Goal: Find contact information: Find contact information

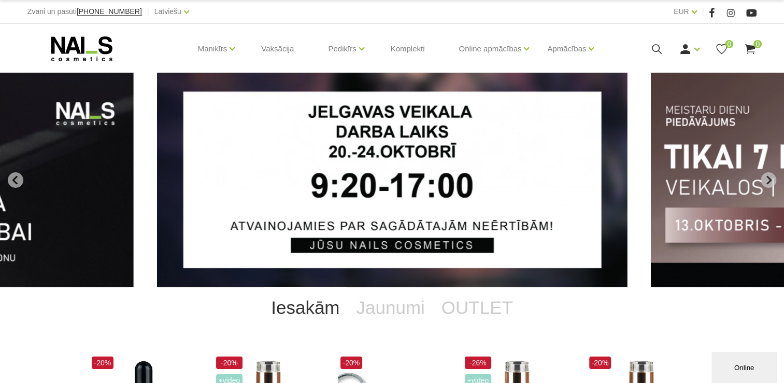
drag, startPoint x: 613, startPoint y: 116, endPoint x: 602, endPoint y: 295, distance: 179.7
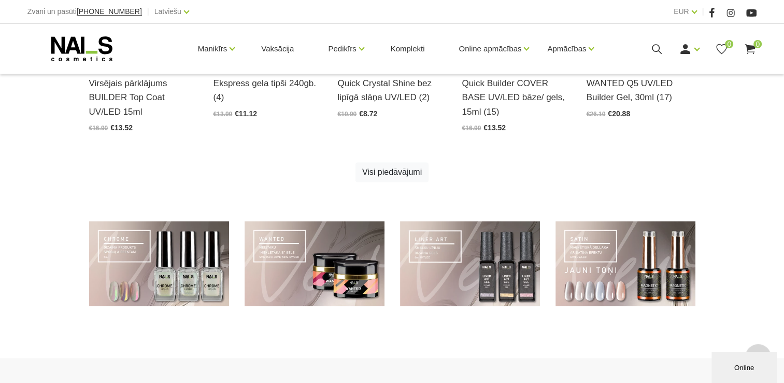
scroll to position [818, 0]
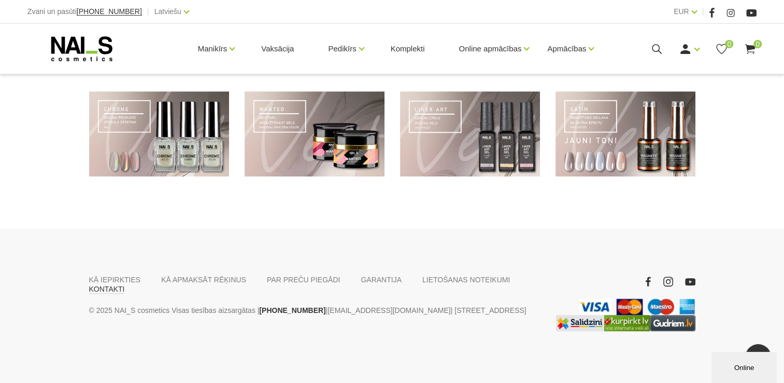
drag, startPoint x: 491, startPoint y: 283, endPoint x: 498, endPoint y: 280, distance: 7.2
click at [491, 283] on ul "KĀ IEPIRKTIES KĀ APMAKSĀT RĒĶINUS PAR PREČU PIEGĀDI GARANTIJA LIETOŠANAS NOTEIK…" at bounding box center [314, 284] width 451 height 19
click at [125, 284] on link "KONTAKTI" at bounding box center [107, 288] width 36 height 9
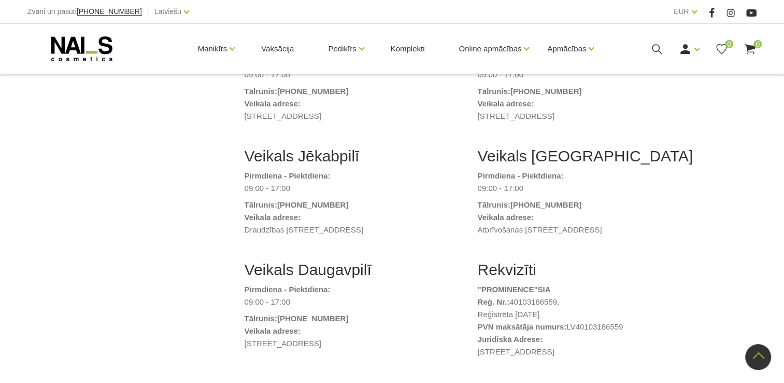
scroll to position [415, 0]
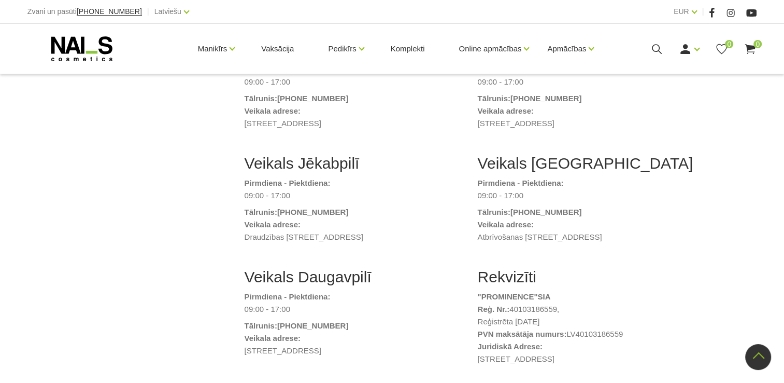
click at [498, 292] on strong ""PROMINENCE " SIA" at bounding box center [514, 296] width 73 height 9
drag, startPoint x: 498, startPoint y: 283, endPoint x: 507, endPoint y: 292, distance: 12.8
click at [507, 303] on li "Reģ. Nr.: 40103186559, Reģistrēta [DATE]" at bounding box center [587, 315] width 218 height 25
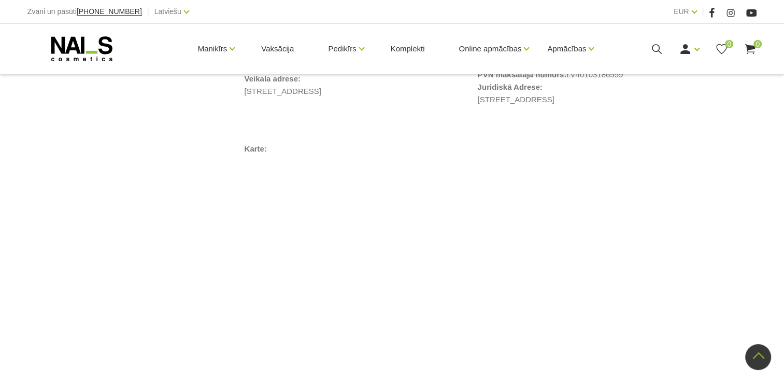
scroll to position [1204, 0]
